Goal: Information Seeking & Learning: Get advice/opinions

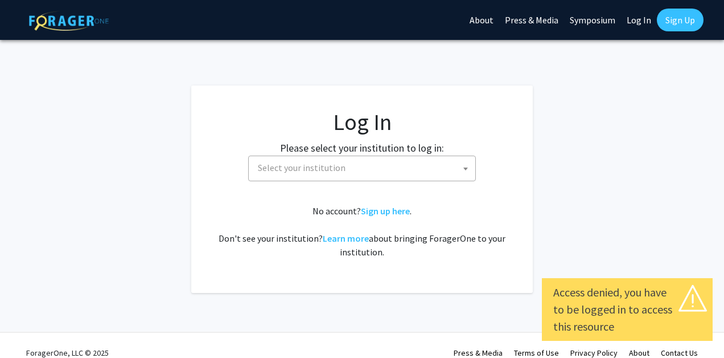
select select
click at [356, 175] on span "Select your institution" at bounding box center [364, 167] width 222 height 23
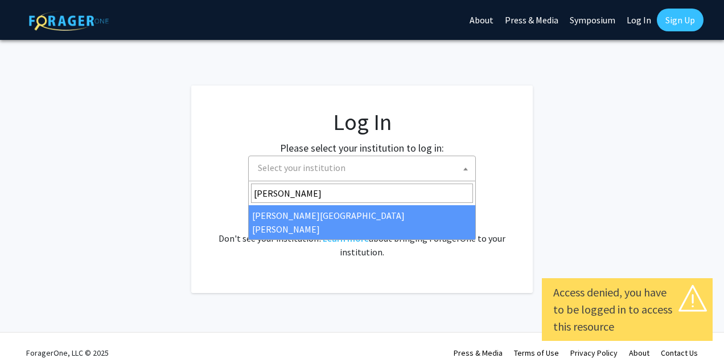
type input "[PERSON_NAME]"
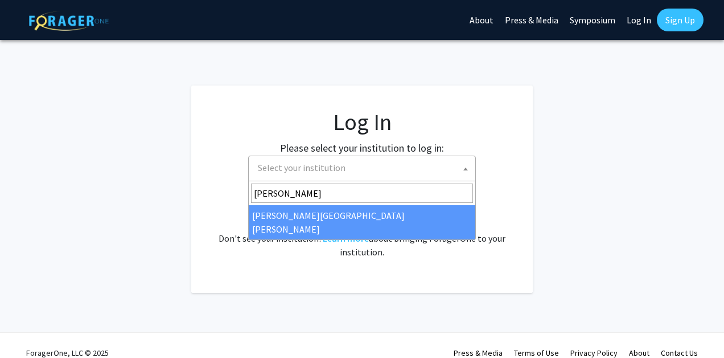
select select "1"
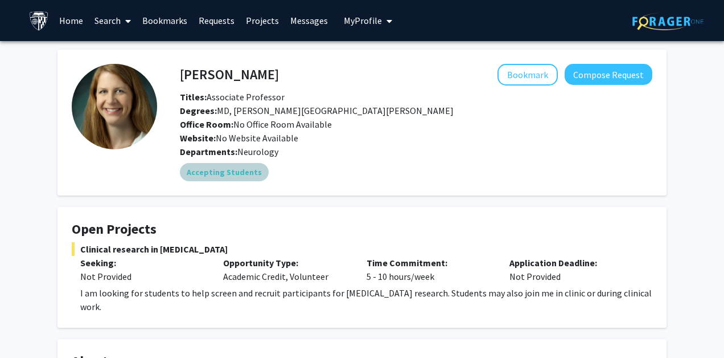
click at [223, 175] on mat-chip "Accepting Students" at bounding box center [224, 172] width 89 height 18
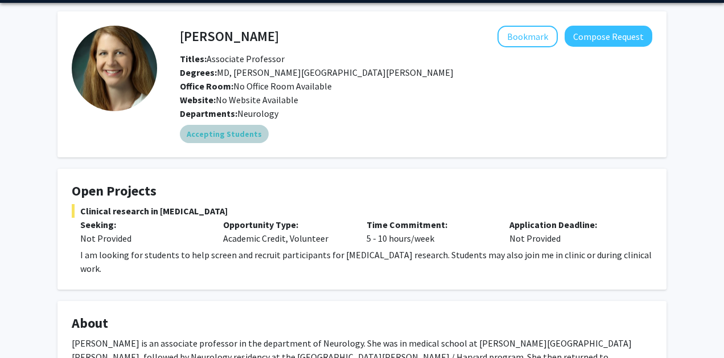
scroll to position [40, 0]
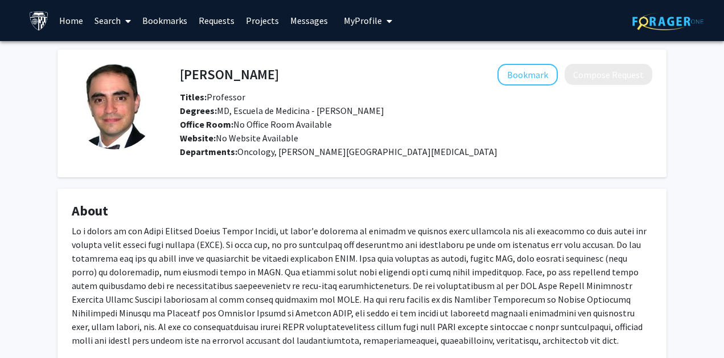
click at [68, 26] on link "Home" at bounding box center [71, 21] width 35 height 40
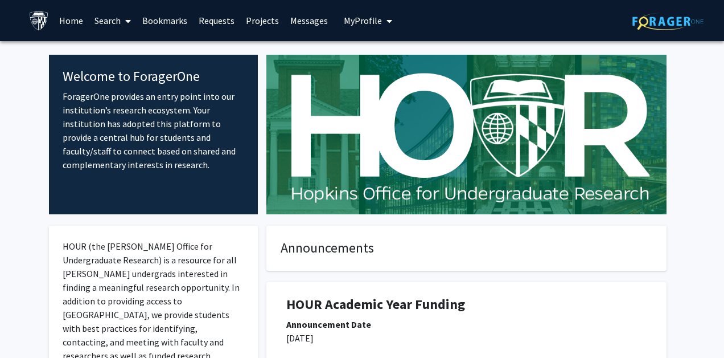
click at [112, 20] on link "Search" at bounding box center [113, 21] width 48 height 40
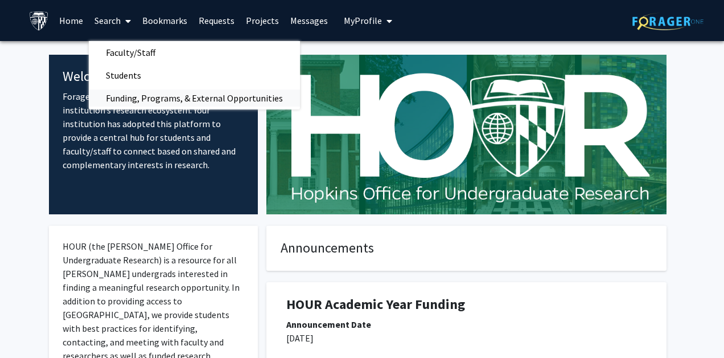
click at [122, 103] on span "Funding, Programs, & External Opportunities" at bounding box center [194, 98] width 211 height 23
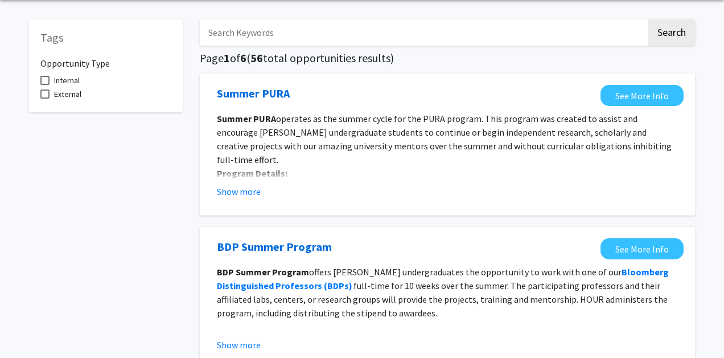
scroll to position [14, 0]
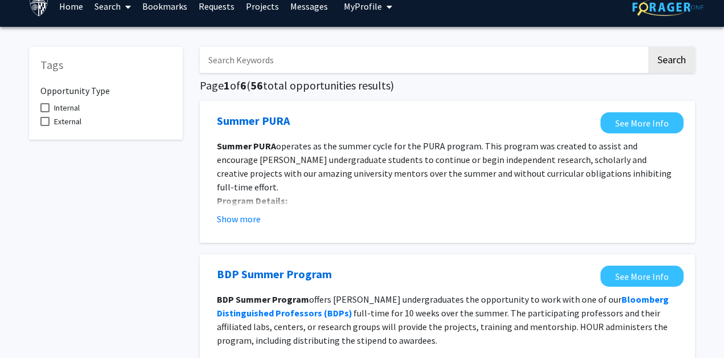
click at [127, 15] on span at bounding box center [126, 7] width 10 height 40
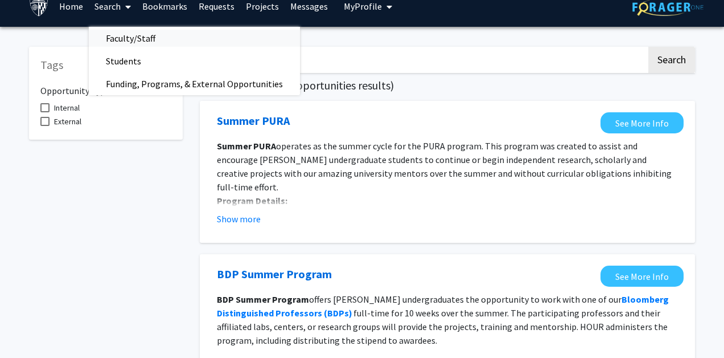
click at [128, 35] on span "Faculty/Staff" at bounding box center [131, 38] width 84 height 23
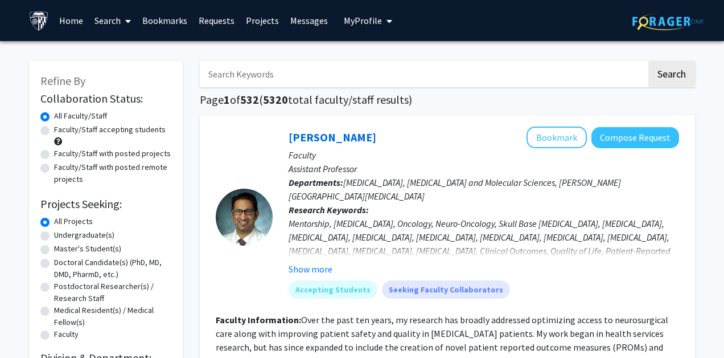
click at [54, 134] on label "Faculty/Staff accepting students" at bounding box center [110, 130] width 112 height 12
click at [54, 131] on input "Faculty/Staff accepting students" at bounding box center [57, 127] width 7 height 7
radio input "true"
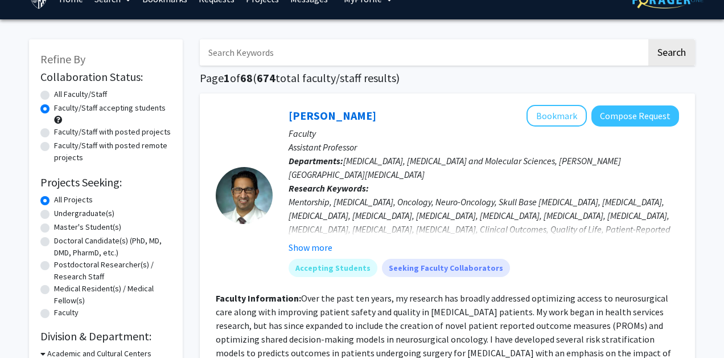
scroll to position [26, 0]
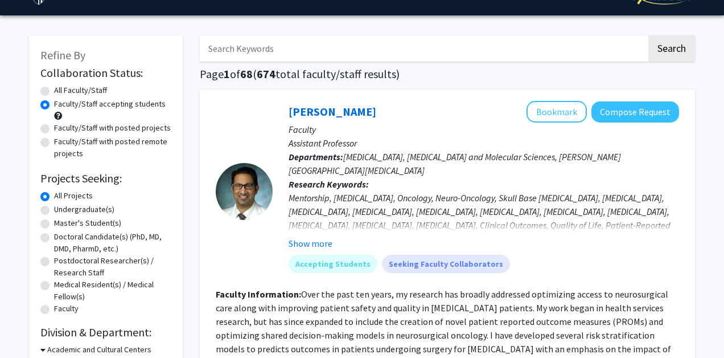
click at [54, 92] on label "All Faculty/Staff" at bounding box center [80, 90] width 53 height 12
click at [54, 92] on input "All Faculty/Staff" at bounding box center [57, 87] width 7 height 7
radio input "true"
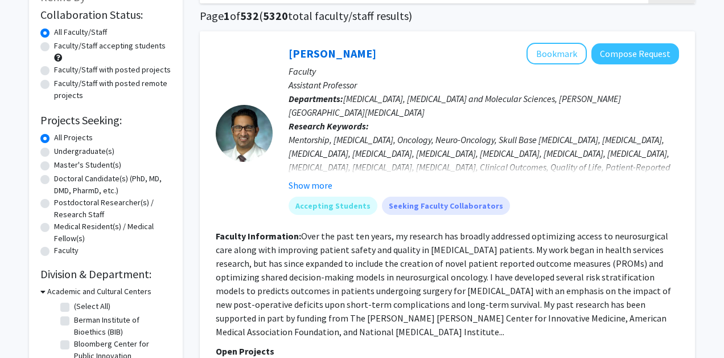
scroll to position [89, 0]
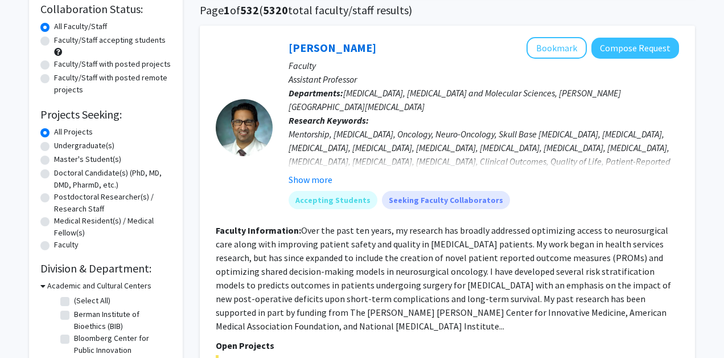
click at [54, 161] on label "Master's Student(s)" at bounding box center [87, 159] width 67 height 12
click at [54, 161] on input "Master's Student(s)" at bounding box center [57, 156] width 7 height 7
radio input "true"
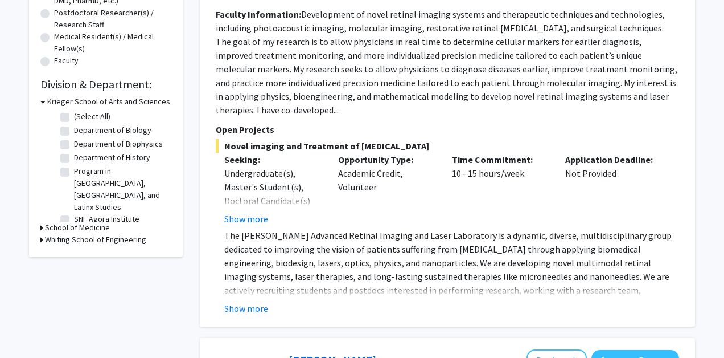
scroll to position [274, 0]
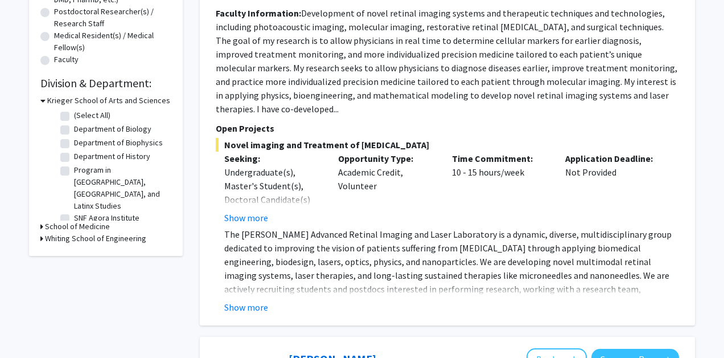
click at [43, 224] on icon at bounding box center [41, 226] width 3 height 12
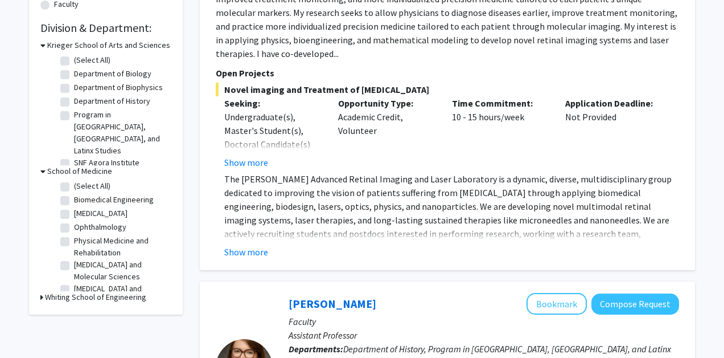
scroll to position [348, 0]
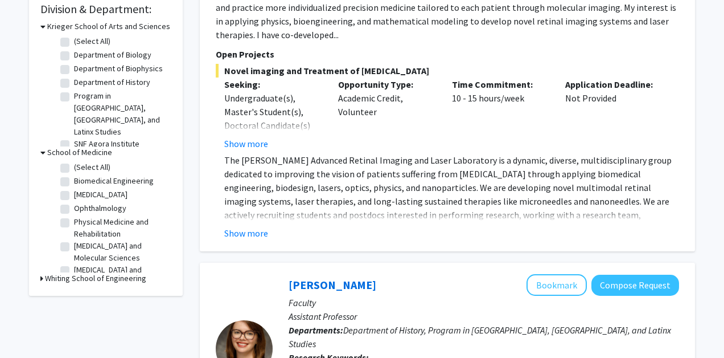
click at [40, 278] on icon at bounding box center [41, 278] width 3 height 12
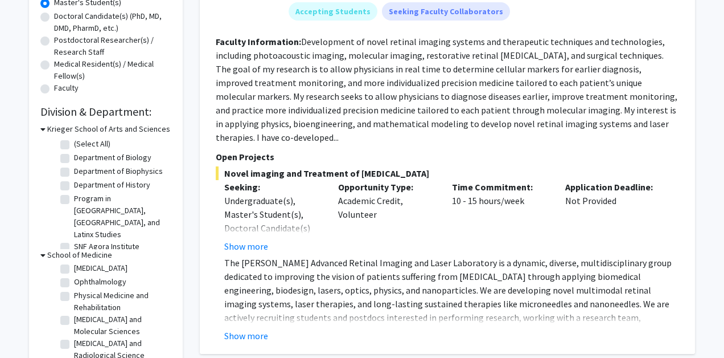
scroll to position [248, 0]
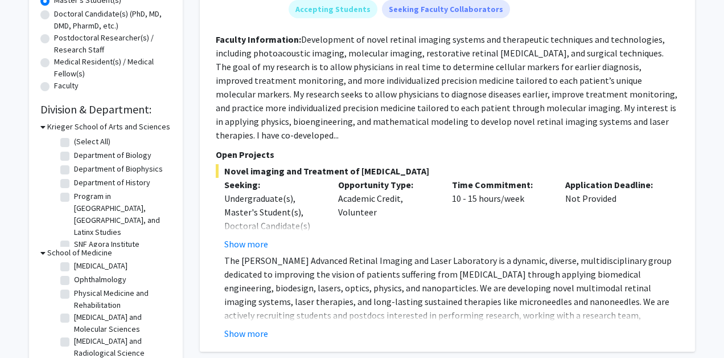
click at [391, 123] on fg-read-more "Development of novel retinal imaging systems and therapeutic techniques and tec…" at bounding box center [447, 87] width 462 height 107
click at [264, 237] on button "Show more" at bounding box center [246, 244] width 44 height 14
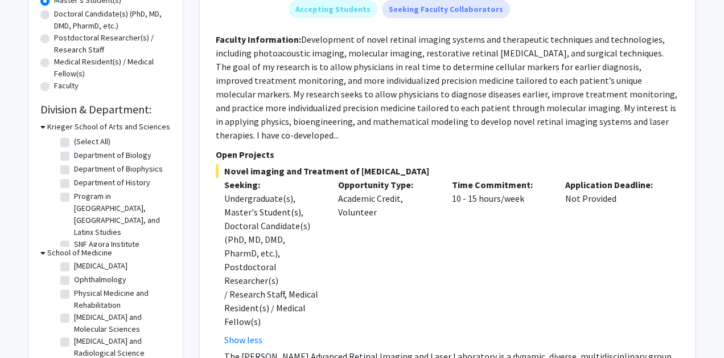
click at [491, 113] on fg-read-more "Development of novel retinal imaging systems and therapeutic techniques and tec…" at bounding box center [447, 87] width 462 height 107
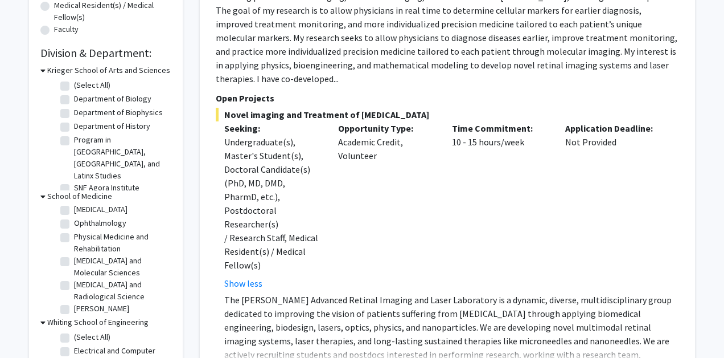
scroll to position [309, 0]
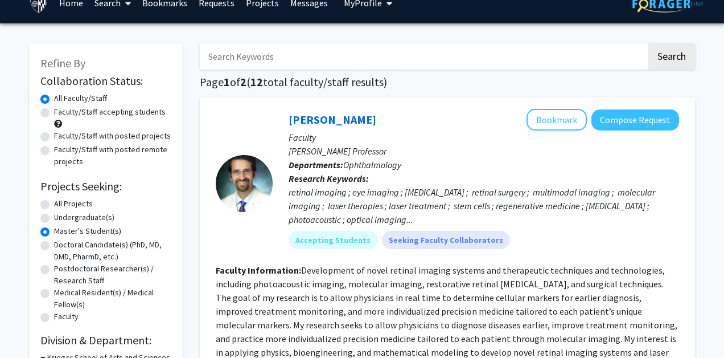
scroll to position [5, 0]
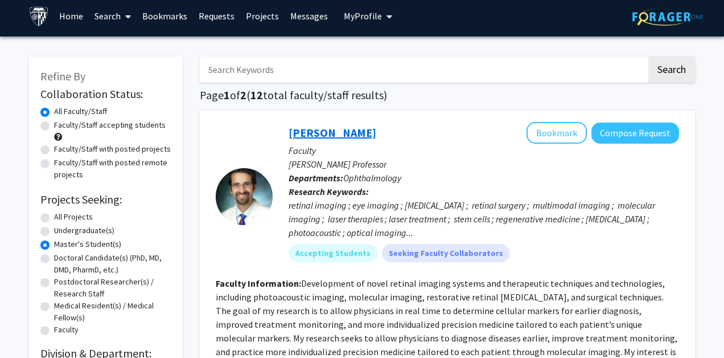
click at [319, 137] on link "Yannis Paulus" at bounding box center [333, 132] width 88 height 14
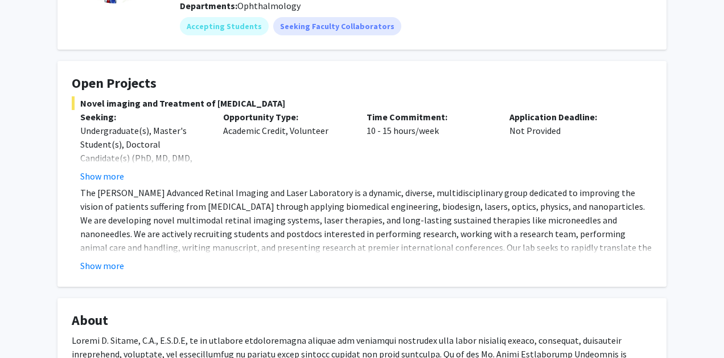
scroll to position [147, 0]
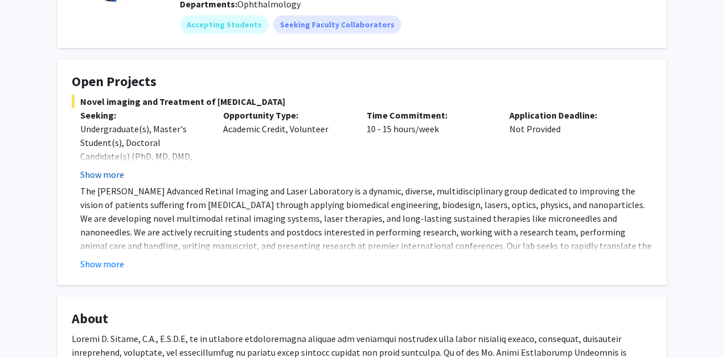
click at [117, 174] on button "Show more" at bounding box center [102, 174] width 44 height 14
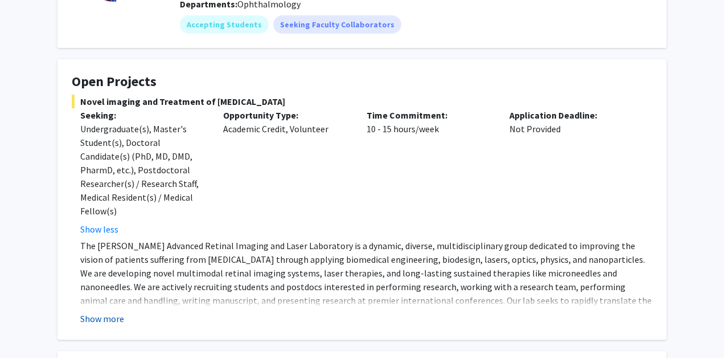
click at [103, 317] on button "Show more" at bounding box center [102, 318] width 44 height 14
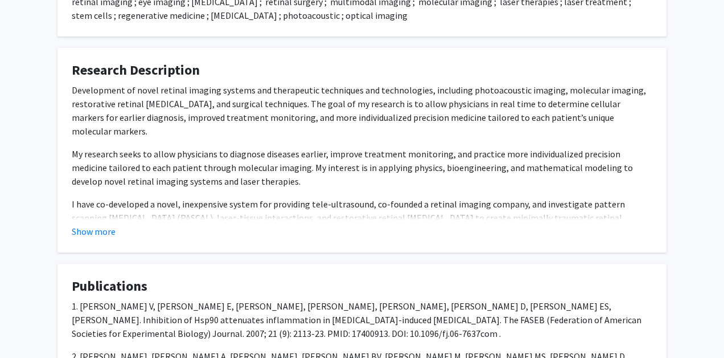
scroll to position [753, 0]
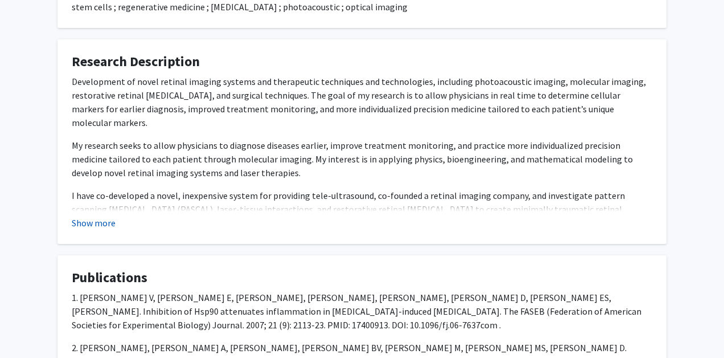
click at [91, 226] on button "Show more" at bounding box center [94, 223] width 44 height 14
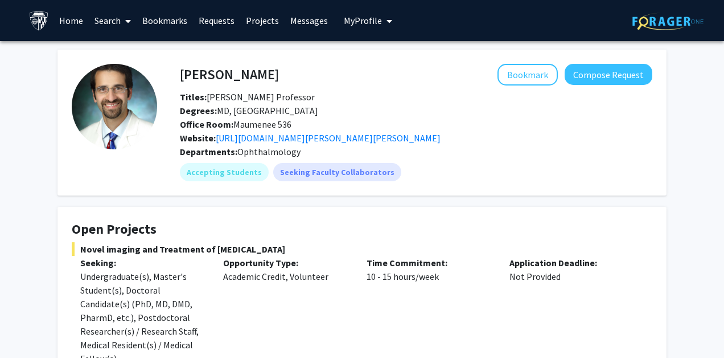
scroll to position [0, 0]
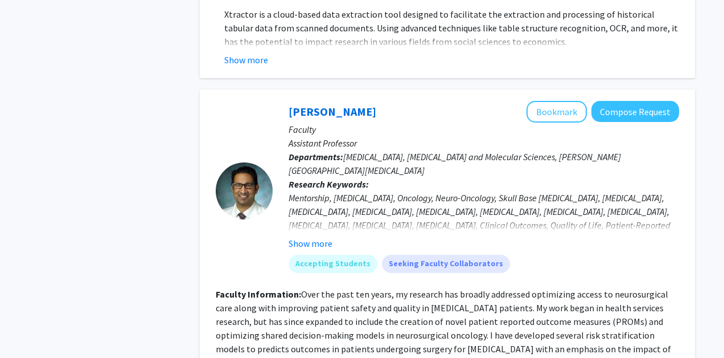
scroll to position [1024, 0]
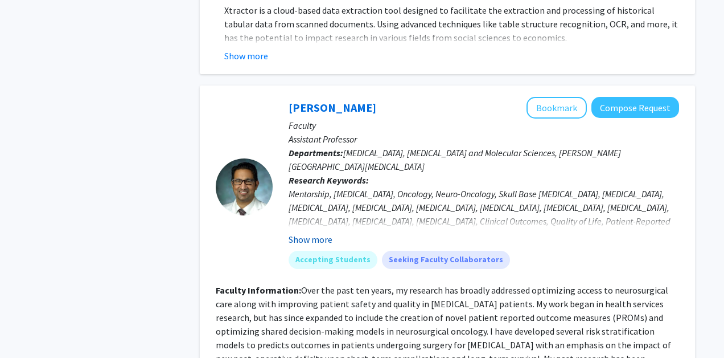
click at [326, 232] on button "Show more" at bounding box center [311, 239] width 44 height 14
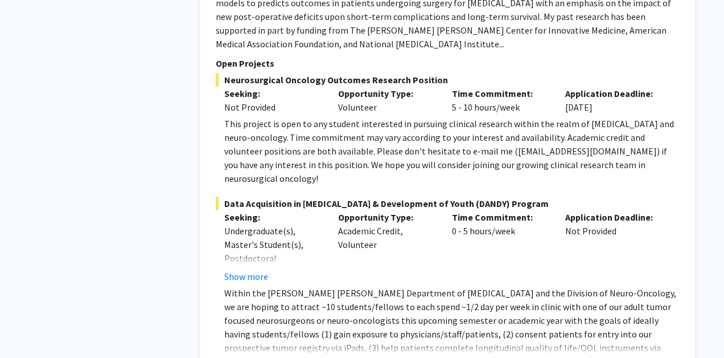
scroll to position [1415, 0]
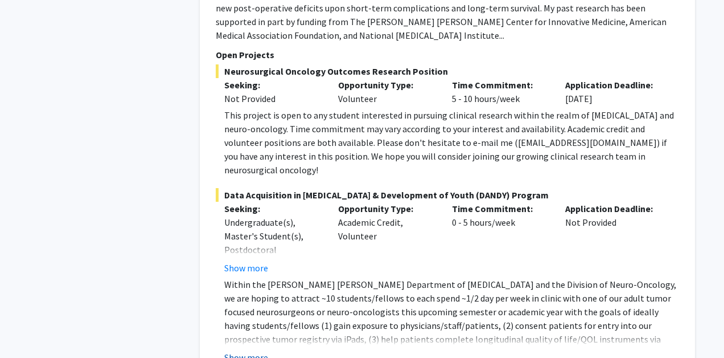
click at [248, 350] on button "Show more" at bounding box center [246, 357] width 44 height 14
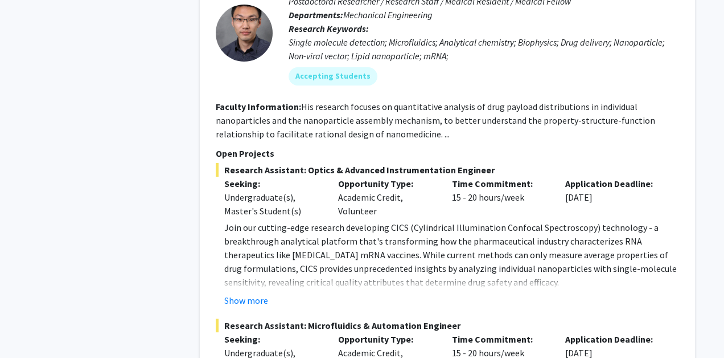
scroll to position [1978, 0]
click at [255, 293] on button "Show more" at bounding box center [246, 300] width 44 height 14
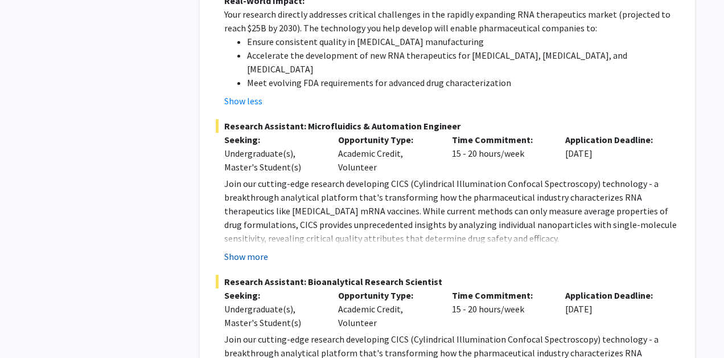
scroll to position [2562, 0]
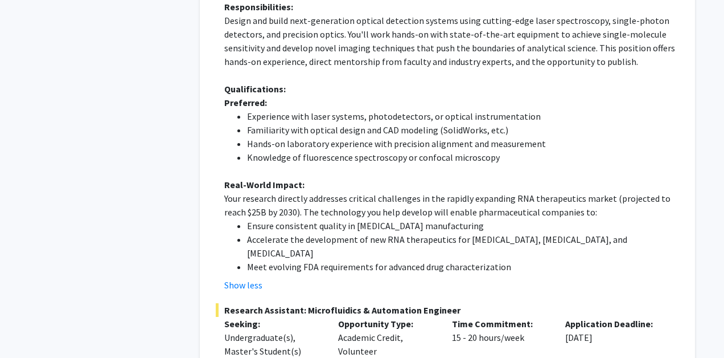
scroll to position [2362, 0]
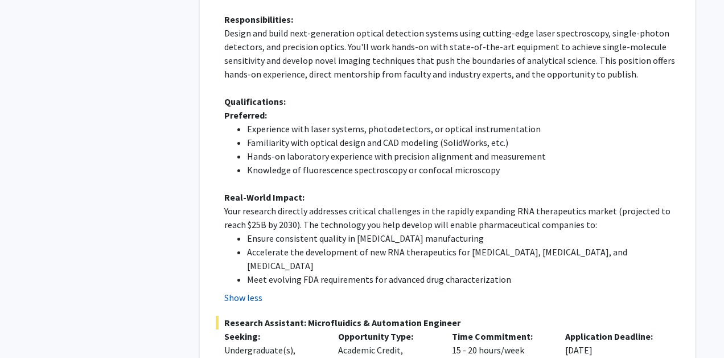
click at [253, 290] on button "Show less" at bounding box center [243, 297] width 38 height 14
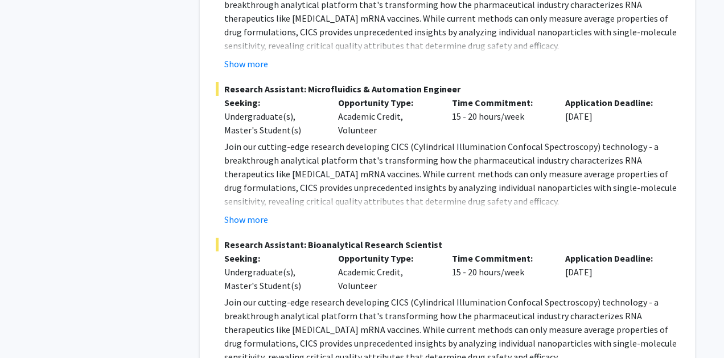
scroll to position [2206, 0]
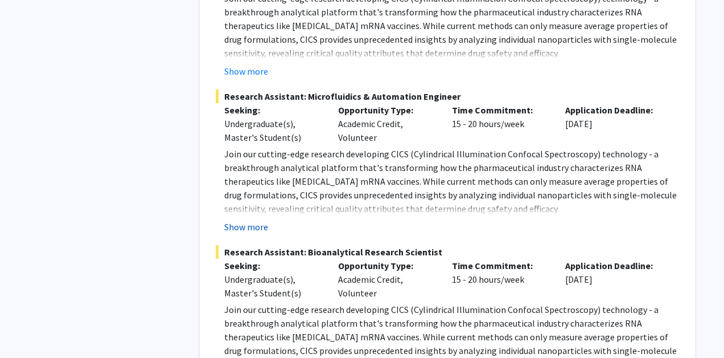
click at [250, 220] on button "Show more" at bounding box center [246, 227] width 44 height 14
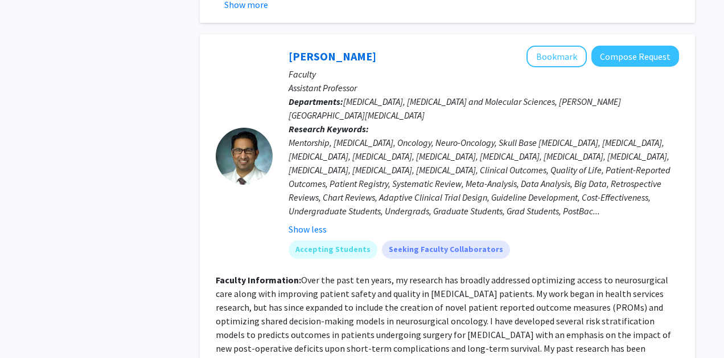
scroll to position [1054, 0]
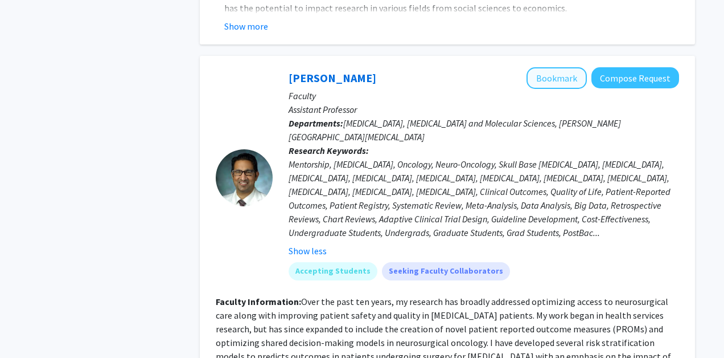
click at [566, 67] on button "Bookmark" at bounding box center [557, 78] width 60 height 22
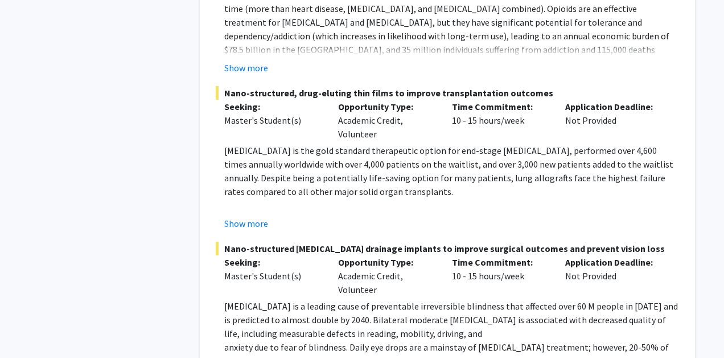
scroll to position [4819, 0]
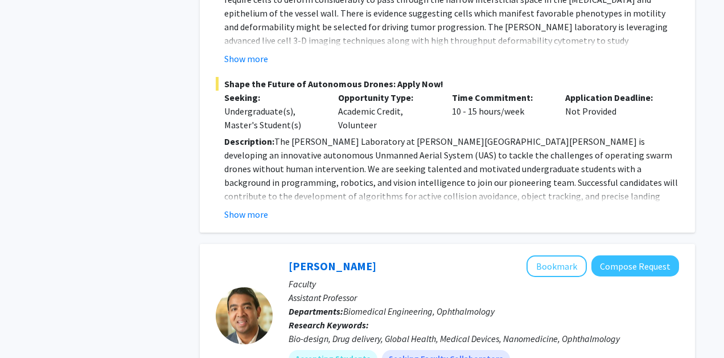
scroll to position [4243, 0]
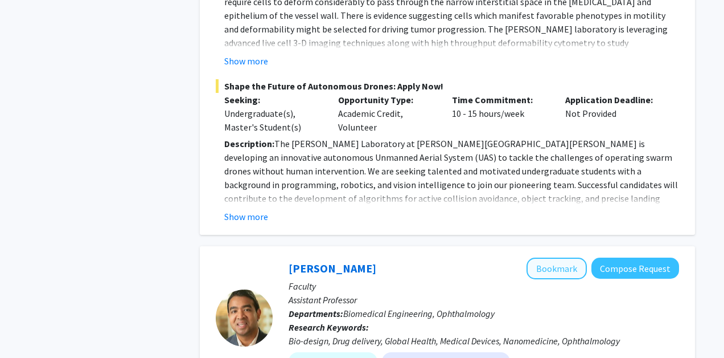
click at [576, 257] on button "Bookmark" at bounding box center [557, 268] width 60 height 22
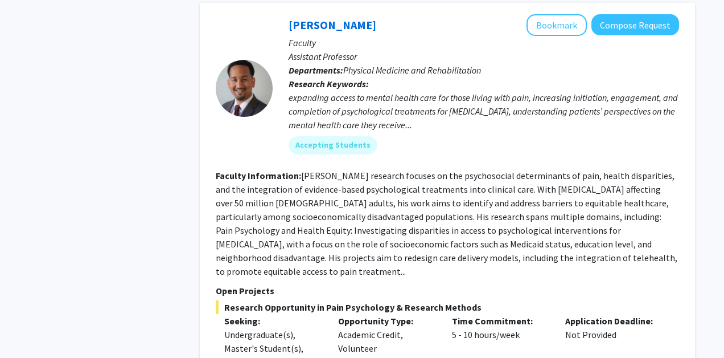
scroll to position [5432, 0]
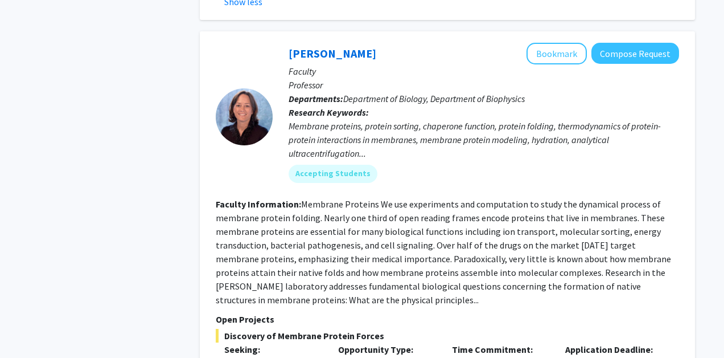
scroll to position [6069, 0]
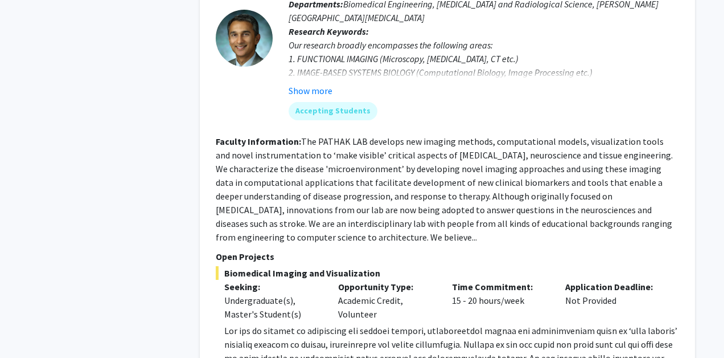
scroll to position [6764, 0]
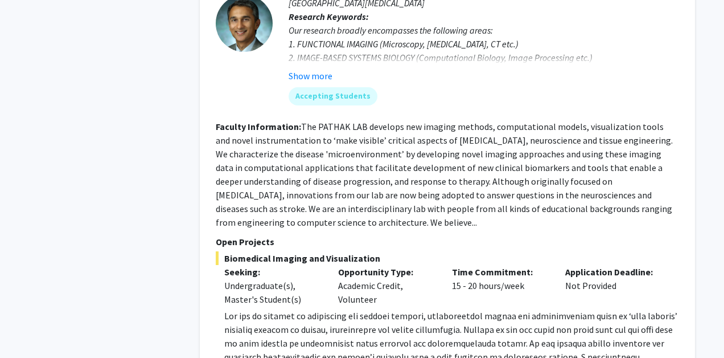
scroll to position [6777, 0]
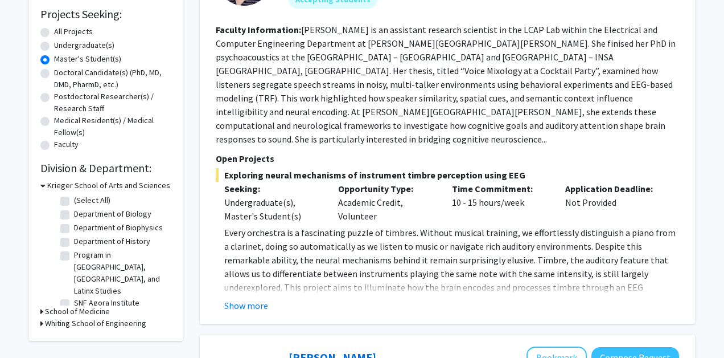
scroll to position [190, 0]
click at [249, 298] on button "Show more" at bounding box center [246, 305] width 44 height 14
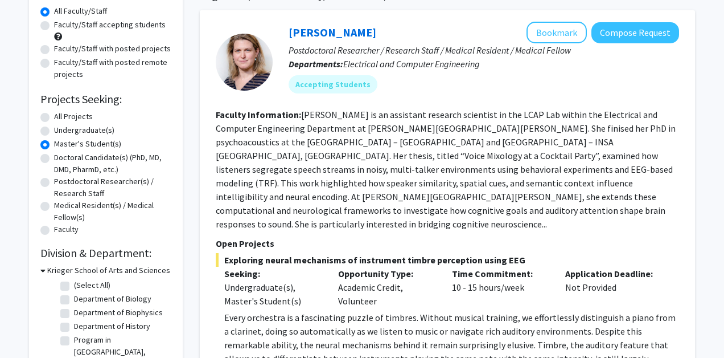
scroll to position [102, 0]
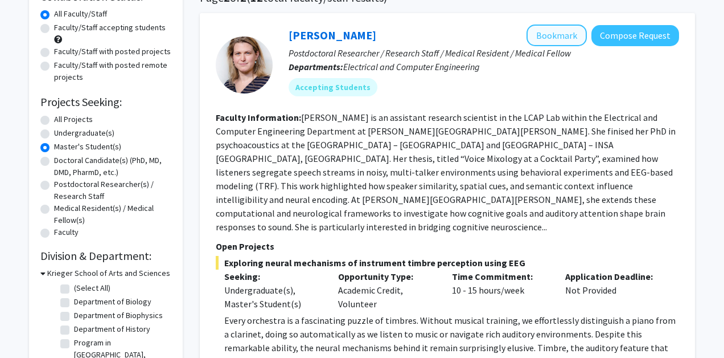
click at [561, 46] on button "Bookmark" at bounding box center [557, 35] width 60 height 22
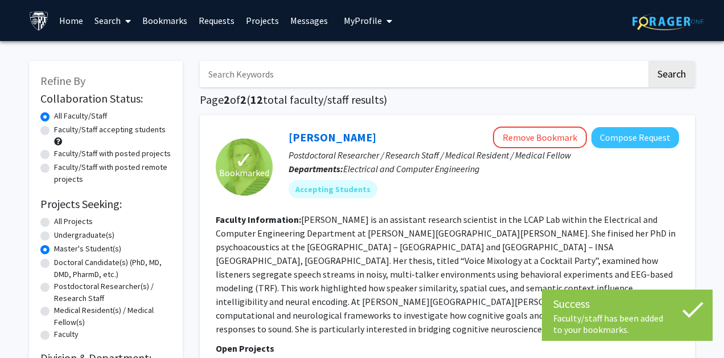
scroll to position [0, 0]
click at [162, 17] on link "Bookmarks" at bounding box center [165, 21] width 56 height 40
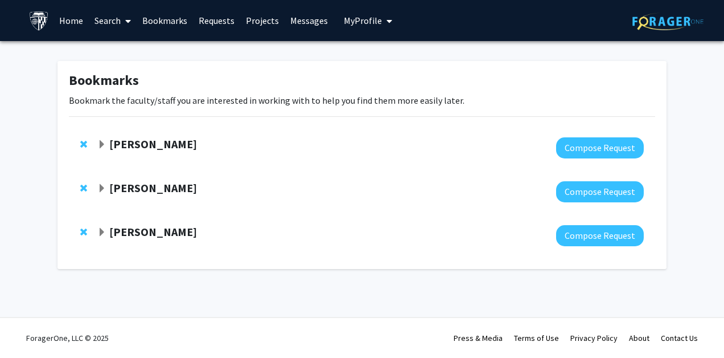
click at [165, 240] on div at bounding box center [370, 235] width 547 height 21
click at [138, 236] on strong "Moira-Phoebe Huet" at bounding box center [153, 231] width 88 height 14
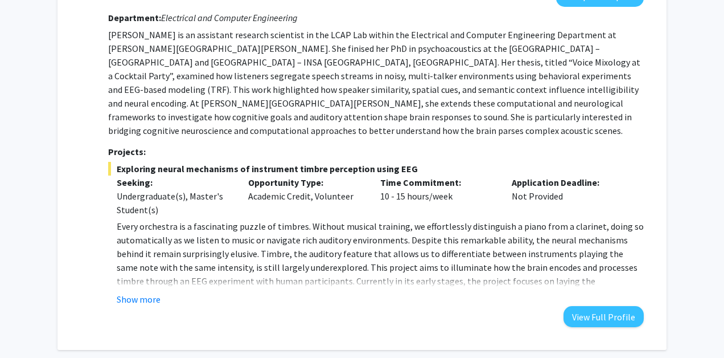
scroll to position [240, 0]
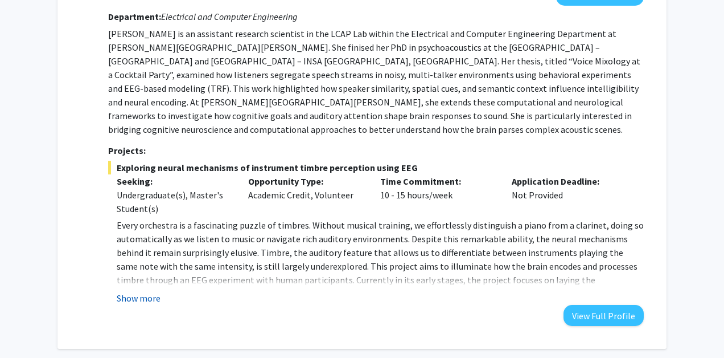
click at [134, 291] on button "Show more" at bounding box center [139, 298] width 44 height 14
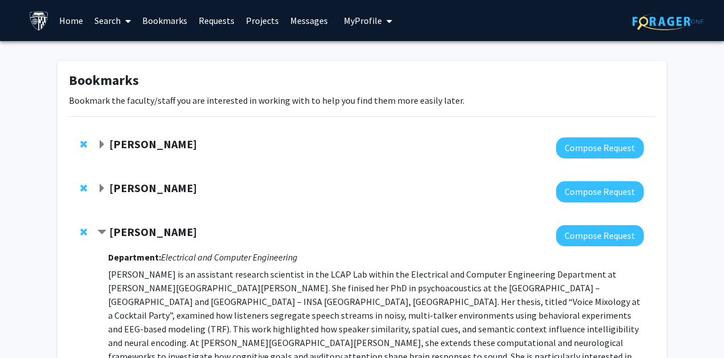
scroll to position [0, 0]
click at [148, 139] on strong "Kunal Parikh" at bounding box center [153, 144] width 88 height 14
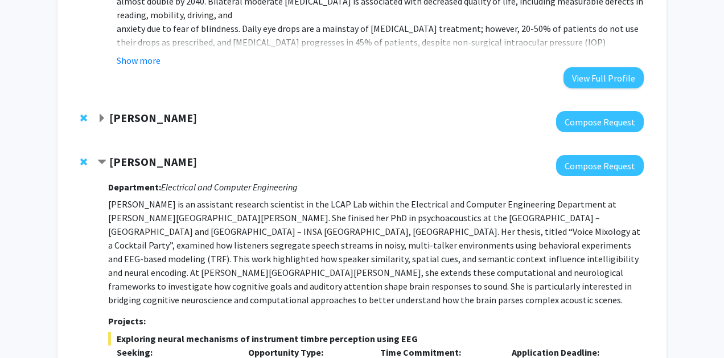
scroll to position [929, 0]
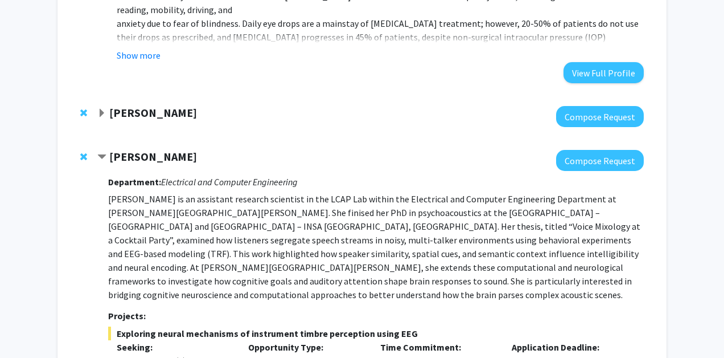
click at [155, 118] on strong "Raj Mukherjee" at bounding box center [153, 112] width 88 height 14
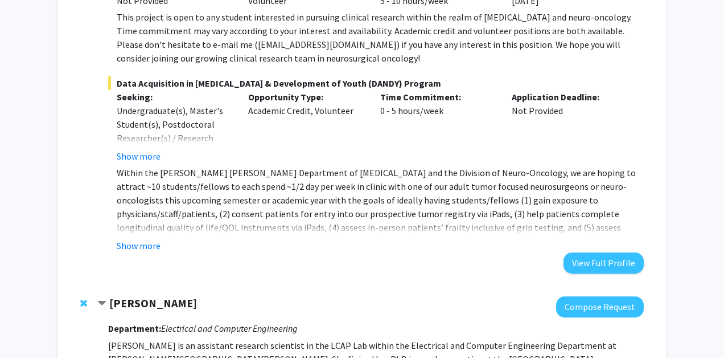
scroll to position [1245, 0]
click at [153, 156] on button "Show more" at bounding box center [139, 156] width 44 height 14
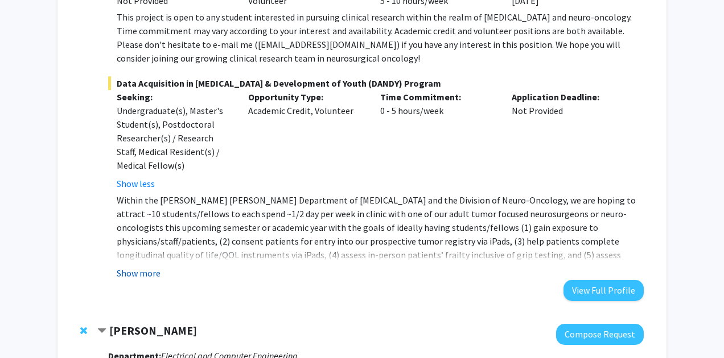
click at [143, 272] on button "Show more" at bounding box center [139, 273] width 44 height 14
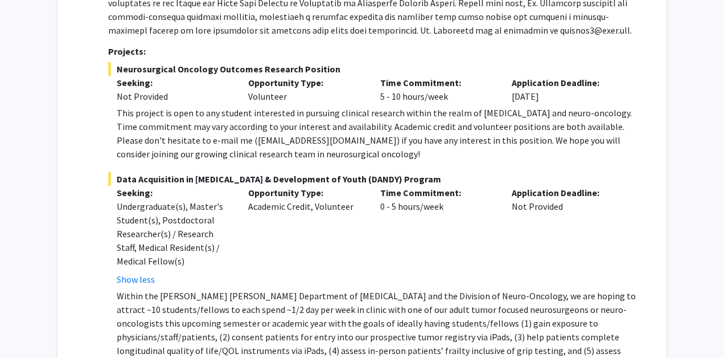
scroll to position [1147, 0]
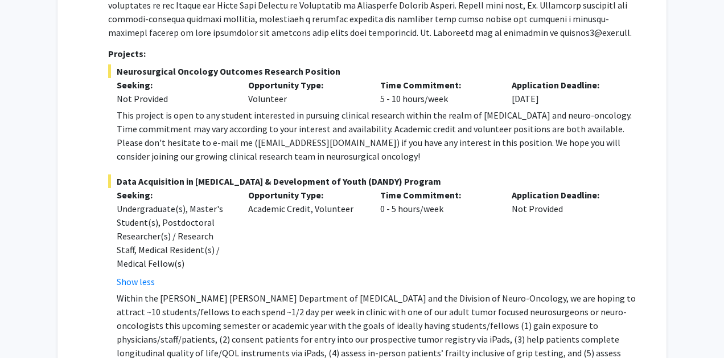
drag, startPoint x: 118, startPoint y: 70, endPoint x: 378, endPoint y: 72, distance: 260.2
click at [378, 72] on span "Neurosurgical Oncology Outcomes Research Position" at bounding box center [376, 71] width 536 height 14
copy span "Neurosurgical Oncology Outcomes Research Position"
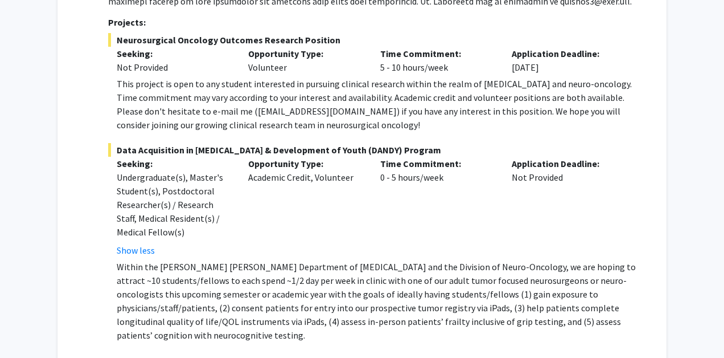
scroll to position [1165, 0]
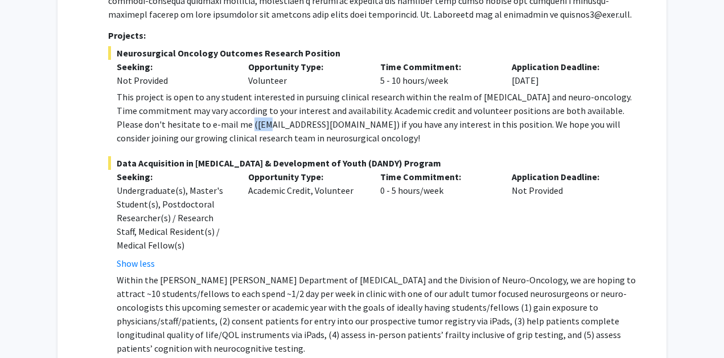
drag, startPoint x: 204, startPoint y: 121, endPoint x: 231, endPoint y: 128, distance: 27.6
click at [231, 128] on div "This project is open to any student interested in pursuing clinical research wi…" at bounding box center [380, 117] width 527 height 55
drag, startPoint x: 203, startPoint y: 127, endPoint x: 281, endPoint y: 128, distance: 78.0
click at [281, 128] on div "This project is open to any student interested in pursuing clinical research wi…" at bounding box center [380, 117] width 527 height 55
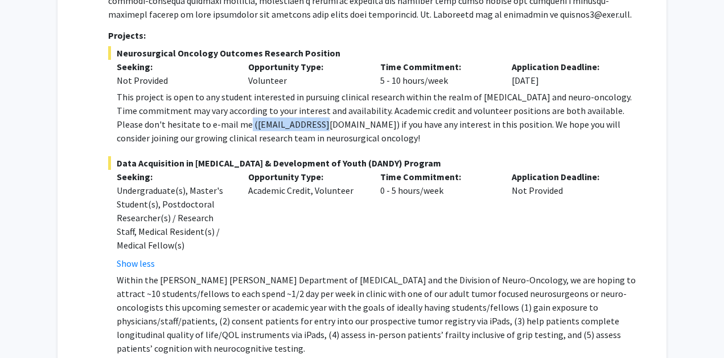
copy div "dmukher1@jhmi.edu"
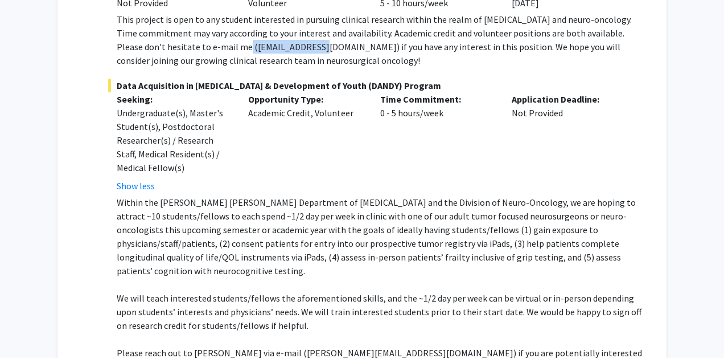
scroll to position [1244, 0]
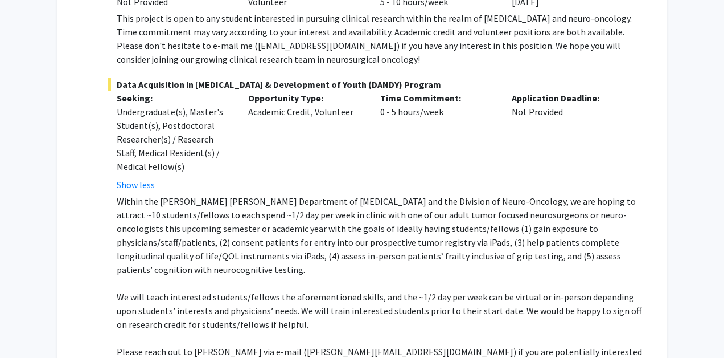
click at [378, 204] on p "Within the Johns Hopkins Department of Neurosurgery and the Division of Neuro-O…" at bounding box center [380, 235] width 527 height 82
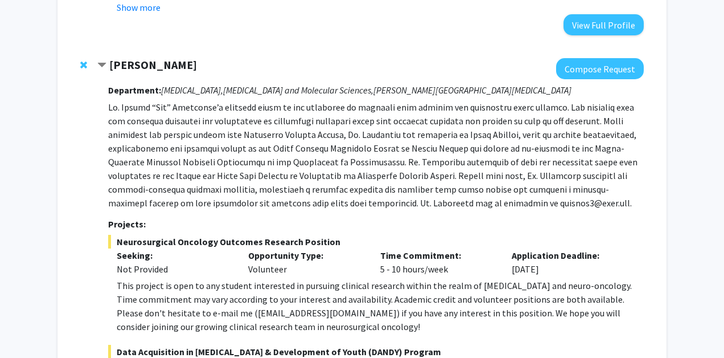
scroll to position [891, 0]
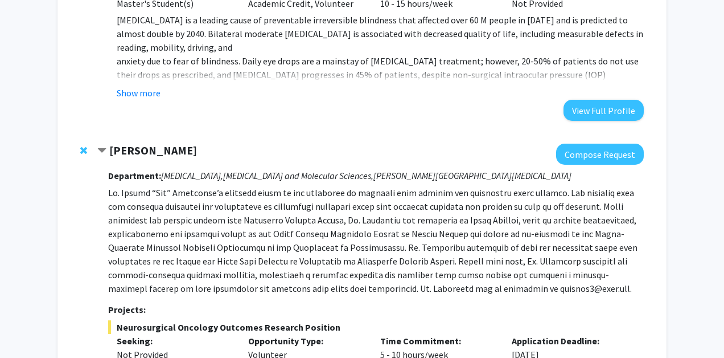
click at [106, 152] on div "Raj Mukherjee" at bounding box center [220, 150] width 246 height 14
click at [105, 151] on span "Contract Raj Mukherjee Bookmark" at bounding box center [101, 150] width 9 height 9
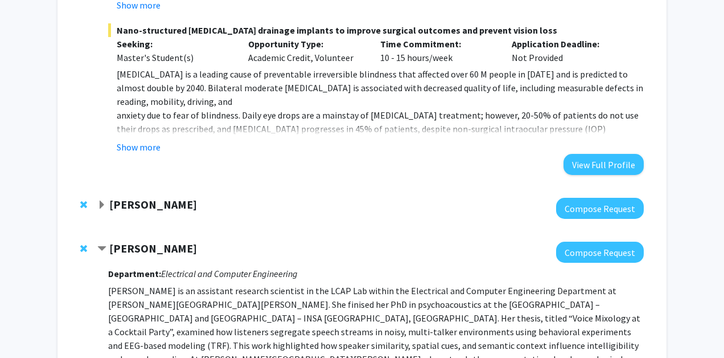
scroll to position [836, 0]
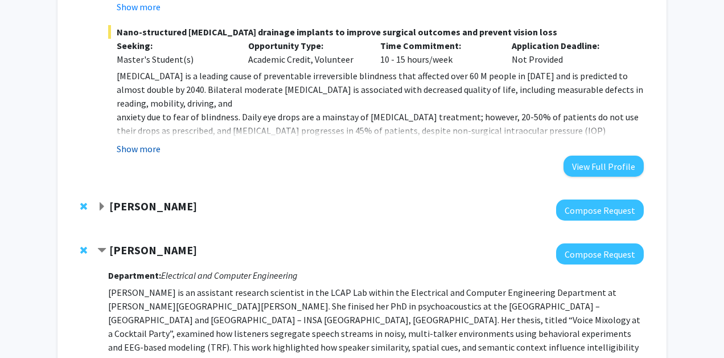
click at [142, 147] on button "Show more" at bounding box center [139, 149] width 44 height 14
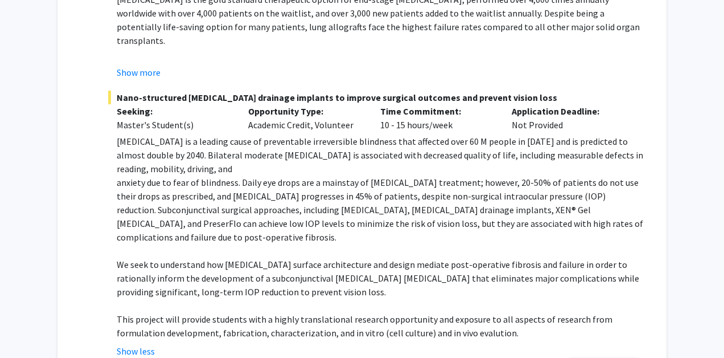
scroll to position [771, 0]
